Goal: Task Accomplishment & Management: Use online tool/utility

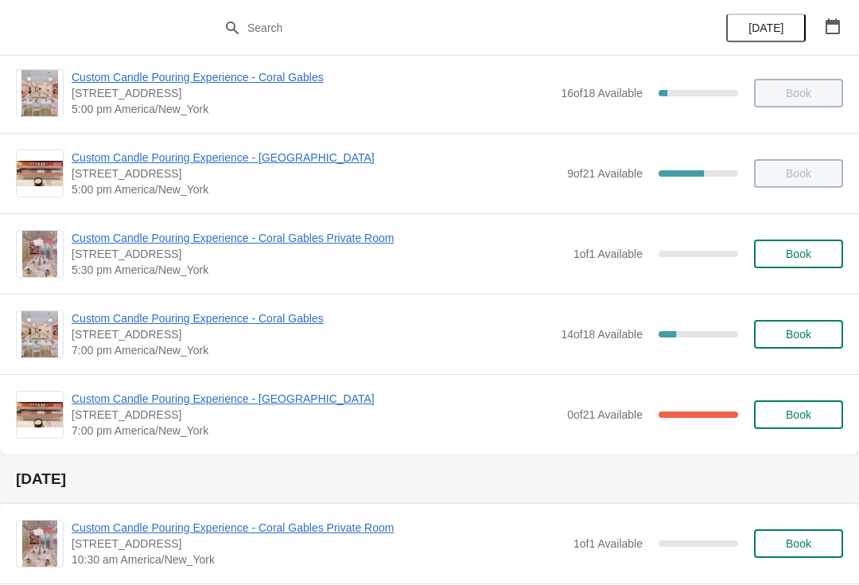
scroll to position [910, 0]
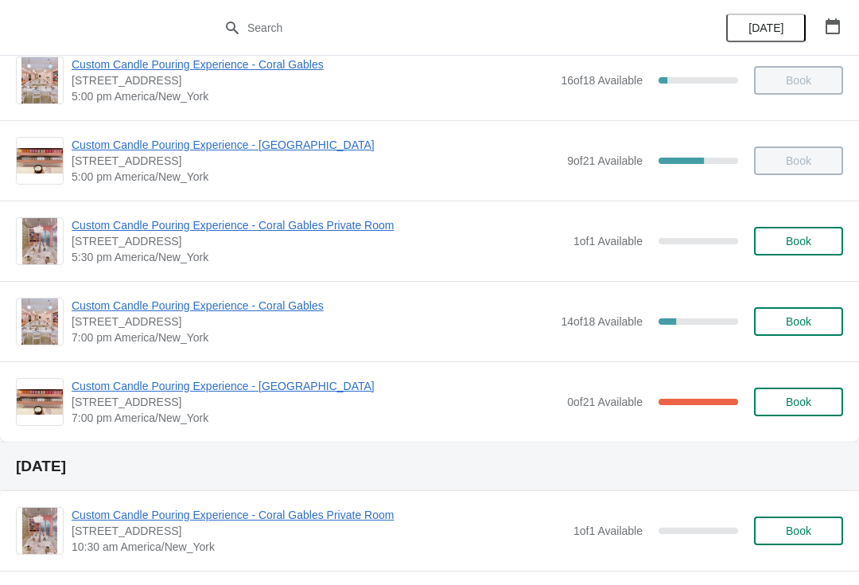
click at [286, 310] on span "Custom Candle Pouring Experience - Coral Gables" at bounding box center [312, 306] width 481 height 16
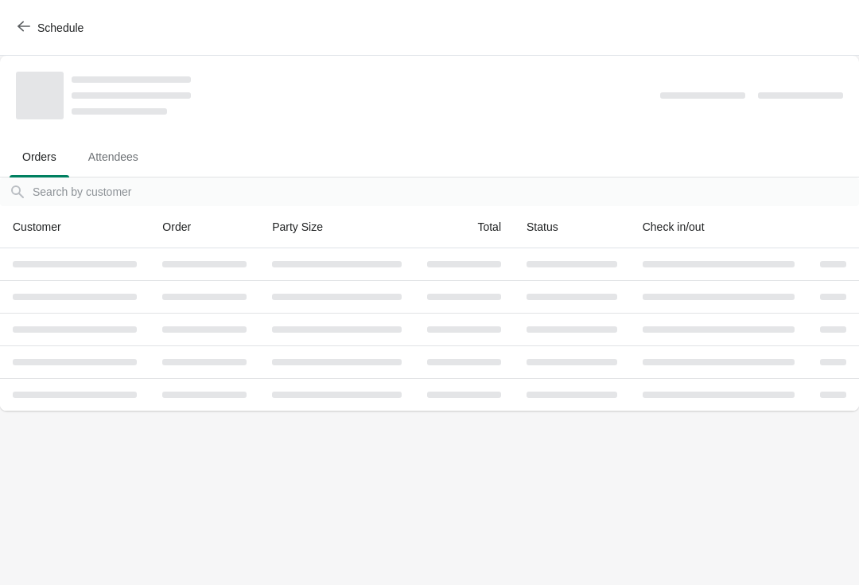
scroll to position [0, 0]
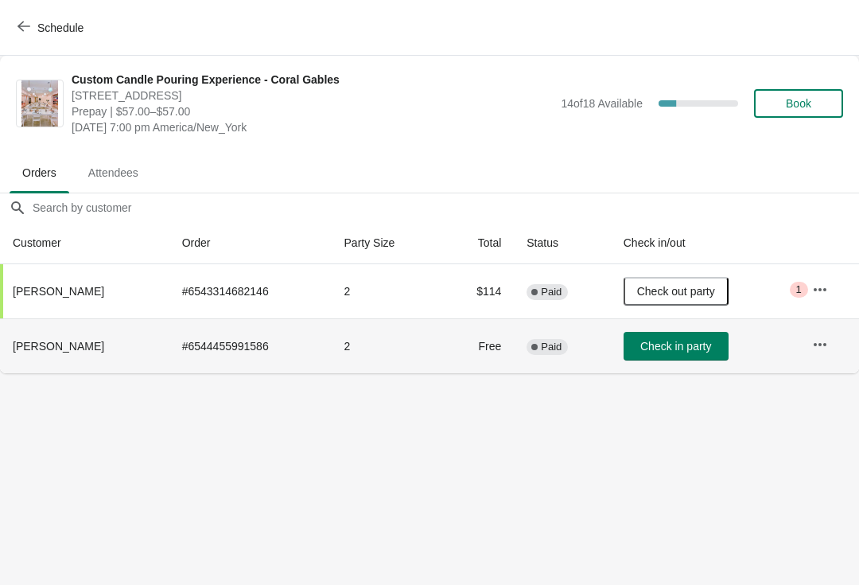
click at [72, 338] on th "[PERSON_NAME]" at bounding box center [84, 345] width 169 height 55
click at [60, 348] on span "[PERSON_NAME]" at bounding box center [58, 346] width 91 height 13
click at [285, 360] on td "# 6544455991586" at bounding box center [250, 345] width 162 height 55
click at [847, 345] on td at bounding box center [830, 345] width 60 height 55
click at [820, 333] on button "button" at bounding box center [820, 344] width 29 height 29
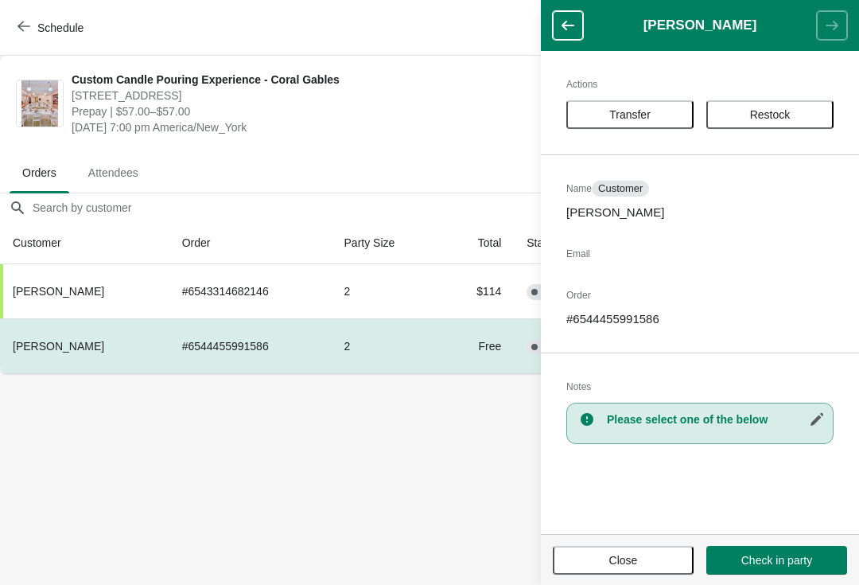
click at [639, 101] on button "Transfer" at bounding box center [629, 114] width 127 height 29
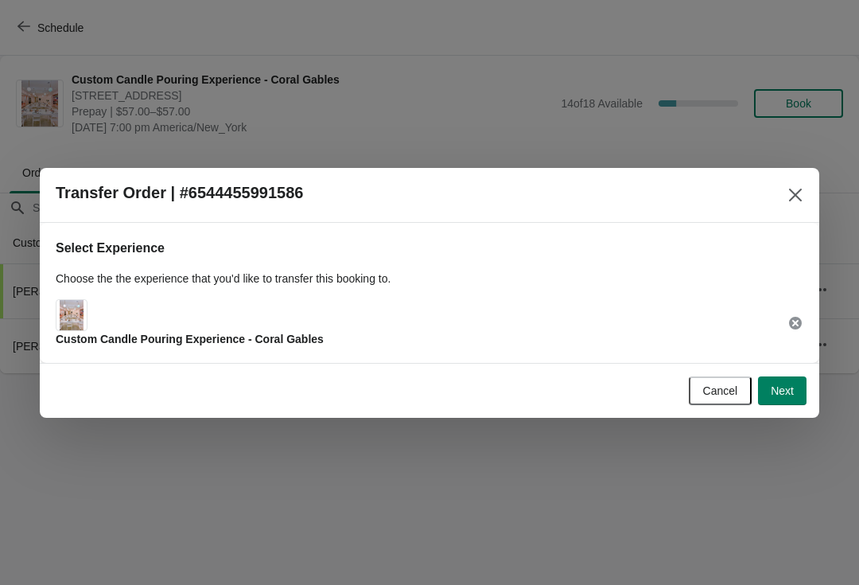
click at [582, 319] on div "Custom Candle Pouring Experience - Coral Gables" at bounding box center [430, 323] width 748 height 48
click at [801, 404] on button "Next" at bounding box center [782, 390] width 49 height 29
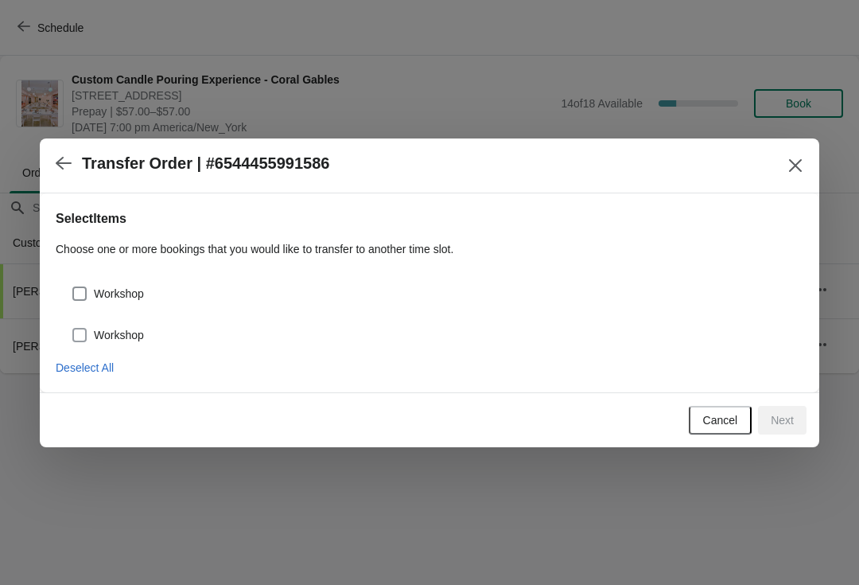
click at [107, 332] on span "Workshop" at bounding box center [119, 335] width 50 height 16
click at [73, 329] on input "Workshop" at bounding box center [72, 328] width 1 height 1
checkbox input "true"
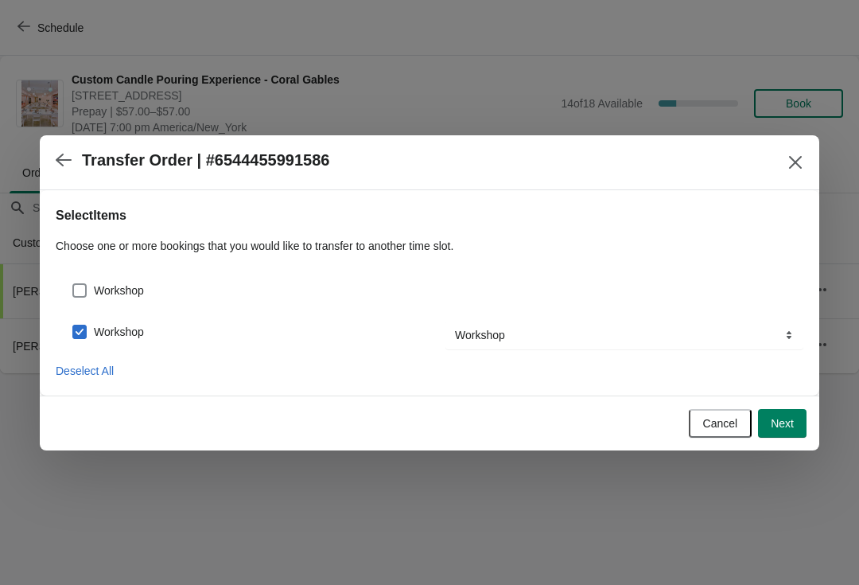
click at [801, 175] on button "Close" at bounding box center [795, 162] width 29 height 29
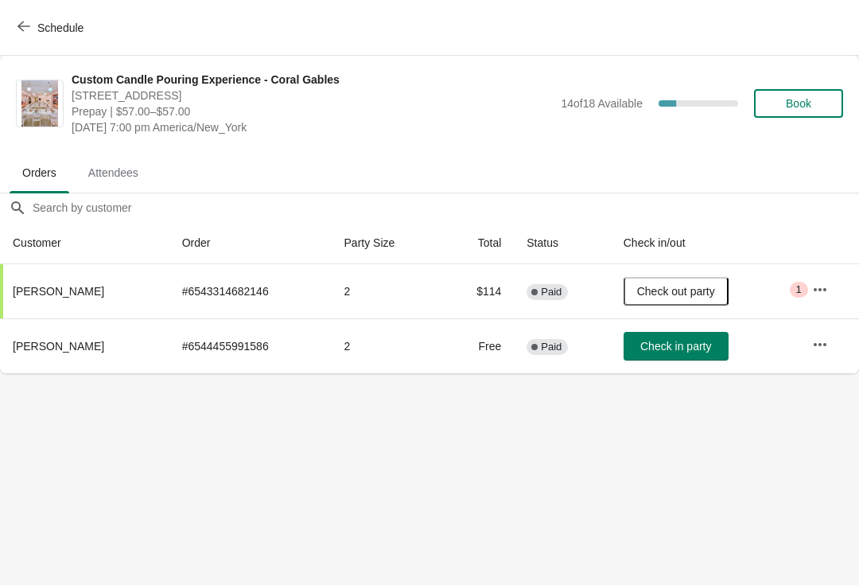
click at [807, 342] on button "button" at bounding box center [820, 344] width 29 height 29
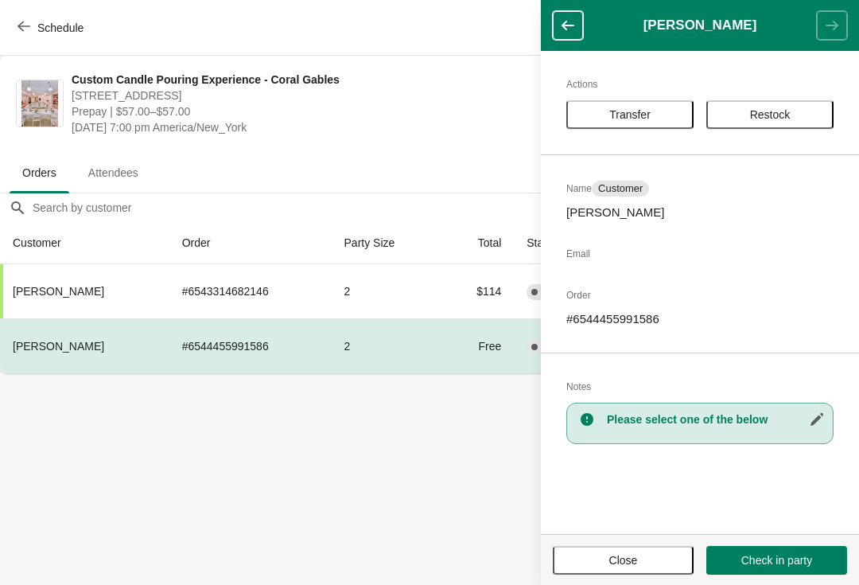
click at [649, 108] on span "Transfer" at bounding box center [629, 114] width 41 height 13
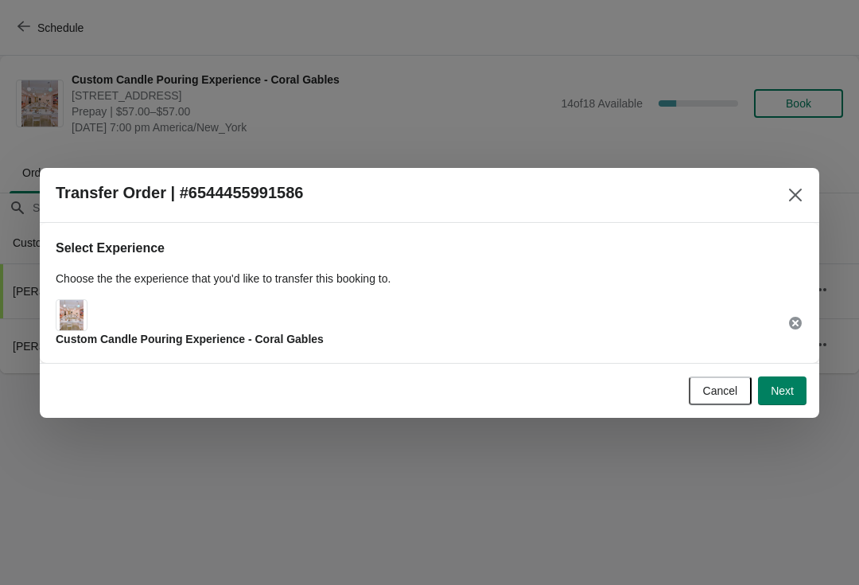
click at [372, 350] on div "Select Experience Choose the the experience that you'd like to transfer this bo…" at bounding box center [430, 293] width 780 height 140
click at [780, 395] on span "Next" at bounding box center [782, 390] width 23 height 13
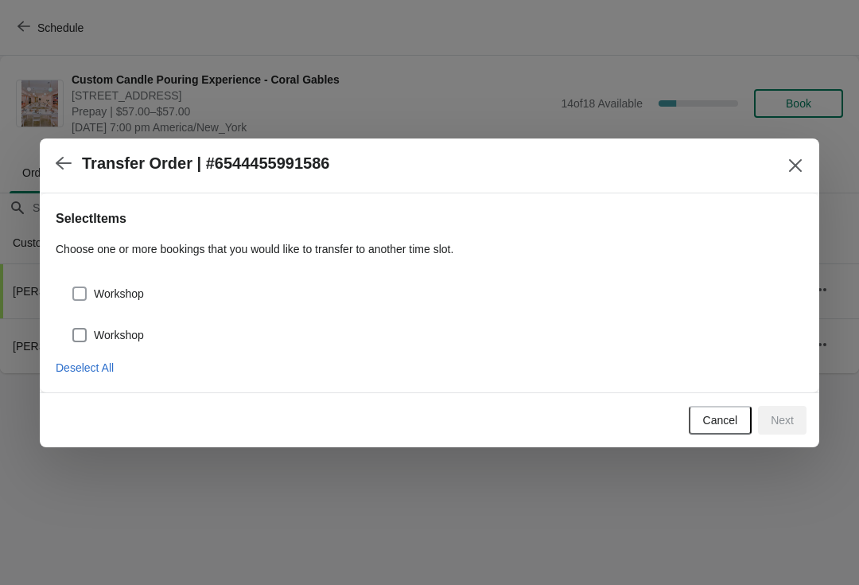
click at [132, 344] on label "Workshop" at bounding box center [108, 335] width 72 height 22
click at [73, 329] on input "Workshop" at bounding box center [72, 328] width 1 height 1
checkbox input "true"
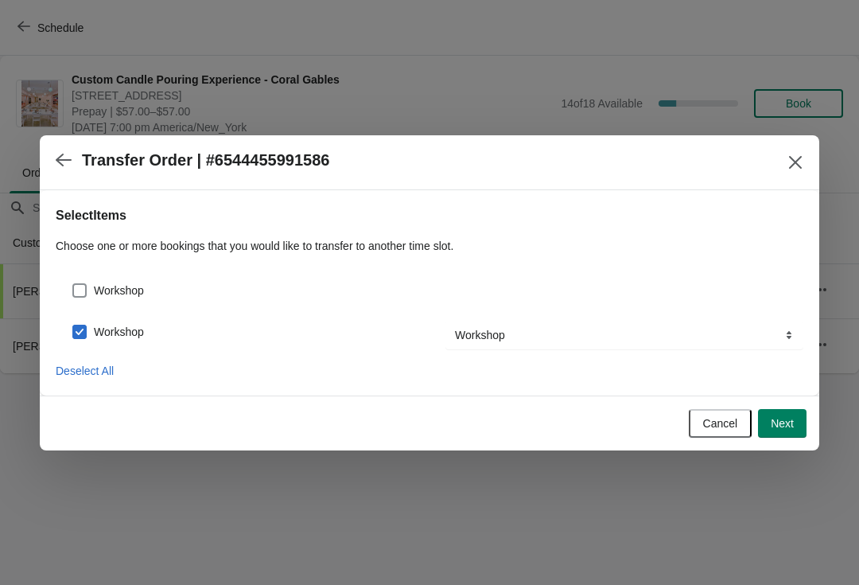
click at [107, 274] on div "Workshop" at bounding box center [430, 284] width 748 height 35
click at [144, 288] on span "Workshop" at bounding box center [119, 290] width 50 height 16
click at [73, 284] on input "Workshop" at bounding box center [72, 283] width 1 height 1
checkbox input "true"
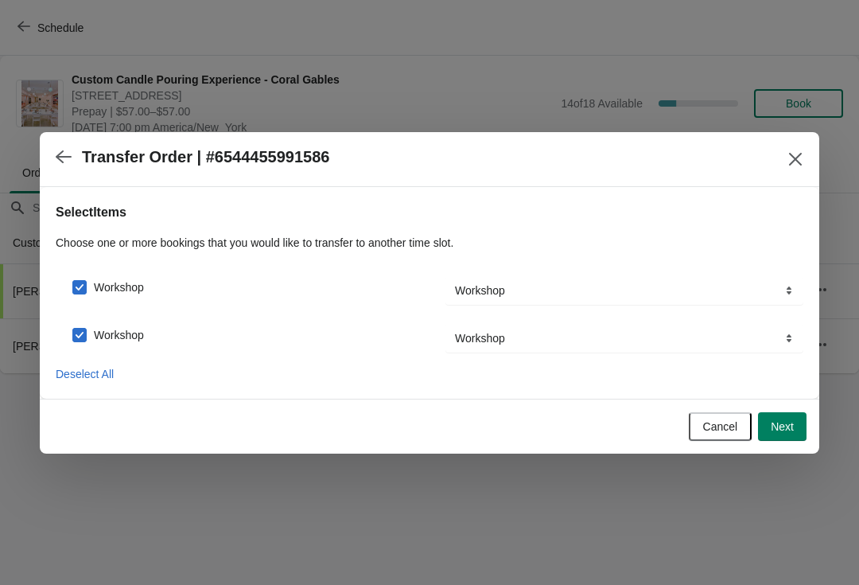
click at [780, 437] on button "Next" at bounding box center [782, 426] width 49 height 29
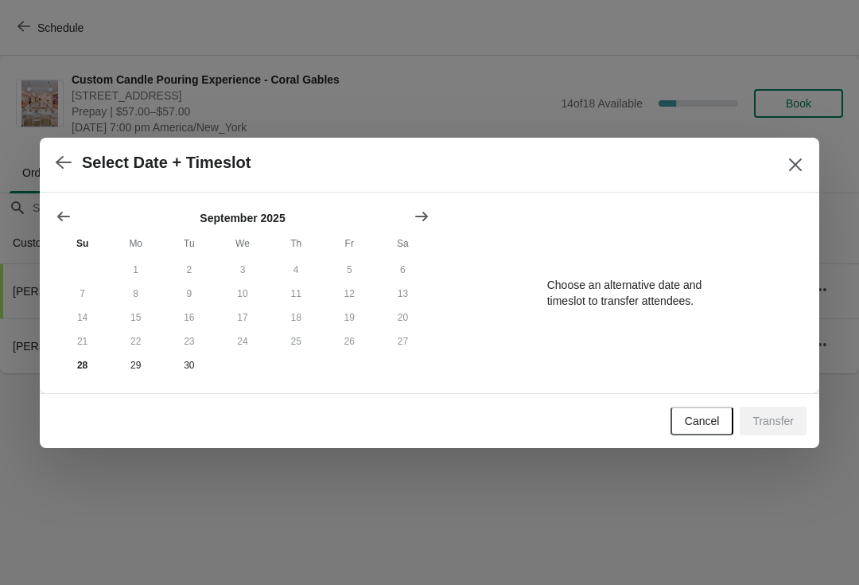
click at [435, 222] on button "Show next month, October 2025" at bounding box center [421, 216] width 29 height 29
click at [247, 258] on button "1" at bounding box center [242, 270] width 53 height 24
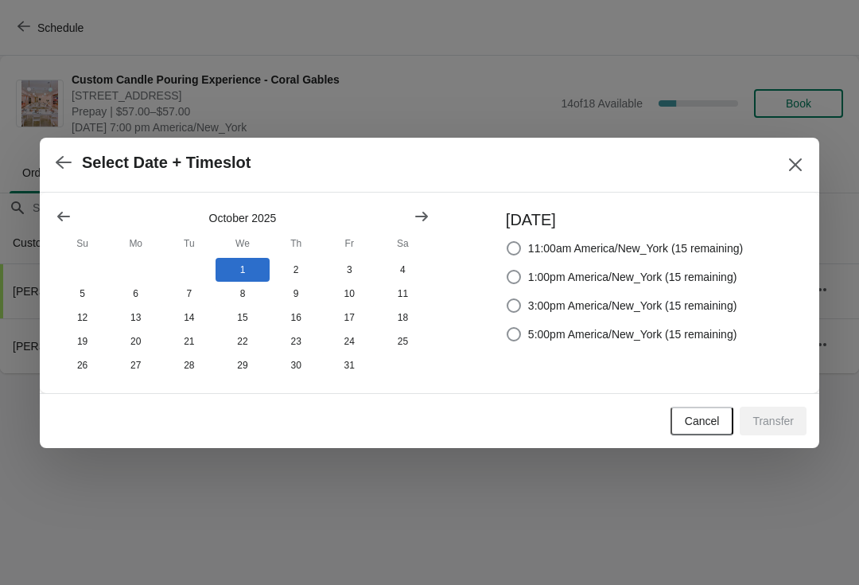
click at [640, 323] on label "5:00pm America/New_York (15 remaining)" at bounding box center [622, 334] width 232 height 22
click at [508, 327] on input "5:00pm America/New_York (15 remaining)" at bounding box center [507, 327] width 1 height 1
radio input "true"
click at [768, 422] on span "Transfer" at bounding box center [773, 421] width 41 height 13
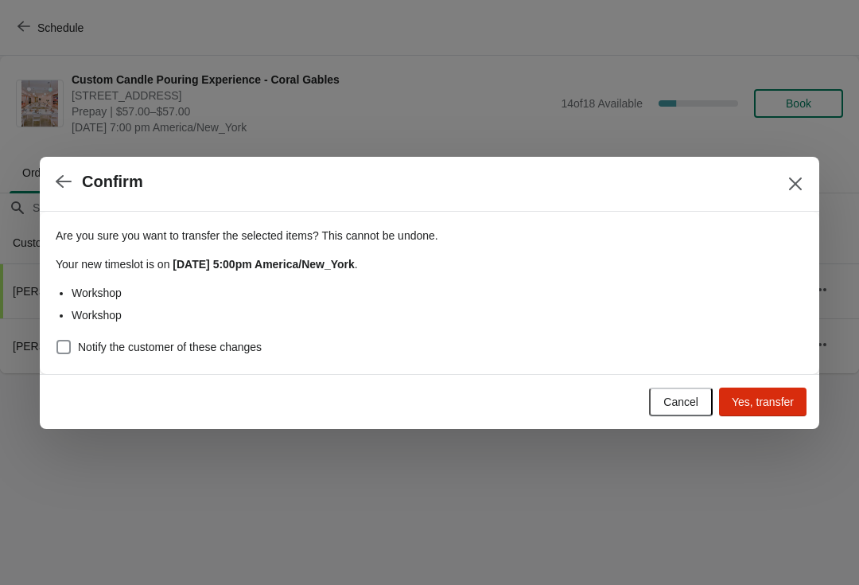
click at [780, 398] on span "Yes, transfer" at bounding box center [763, 401] width 62 height 13
